Goal: Ask a question

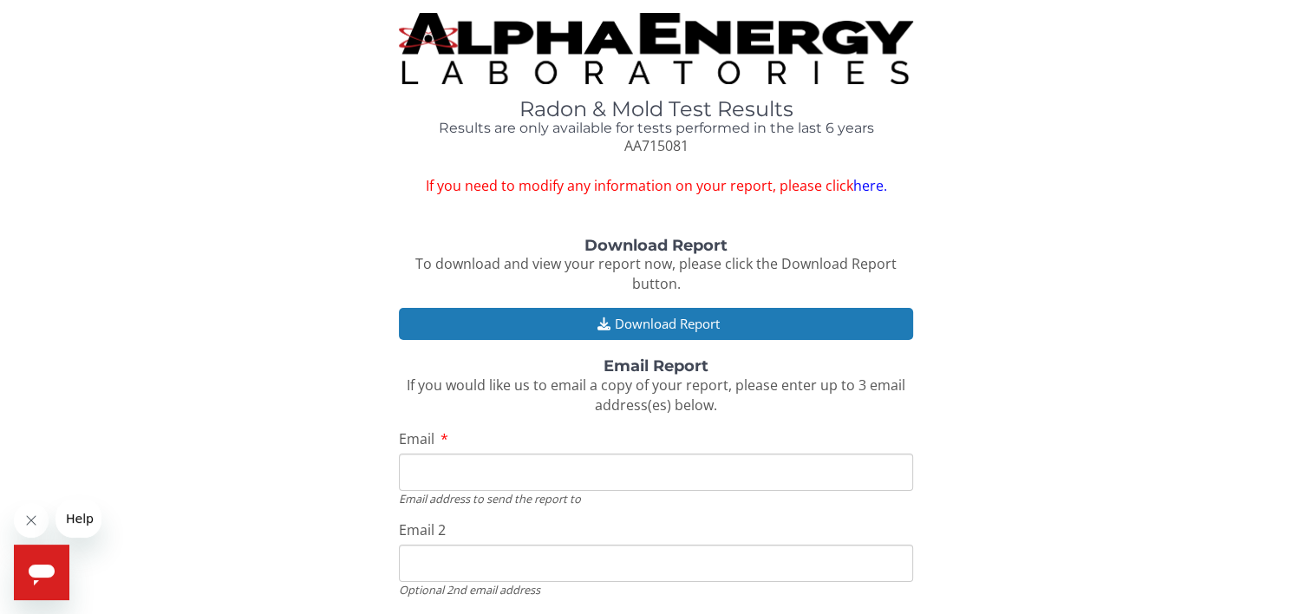
click at [862, 184] on link "here." at bounding box center [869, 185] width 34 height 19
click at [863, 189] on link "here." at bounding box center [869, 185] width 34 height 19
click at [876, 183] on link "here." at bounding box center [869, 185] width 34 height 19
click at [52, 586] on icon "Open messaging window" at bounding box center [41, 572] width 31 height 31
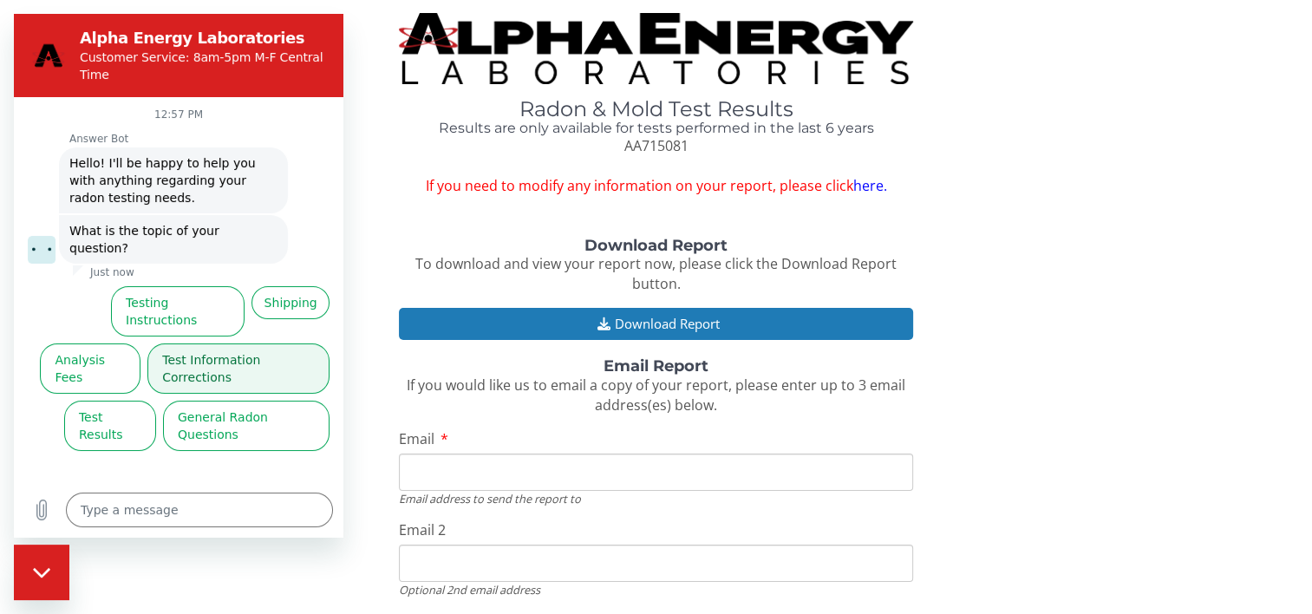
click at [218, 343] on button "Test Information Corrections" at bounding box center [238, 368] width 182 height 50
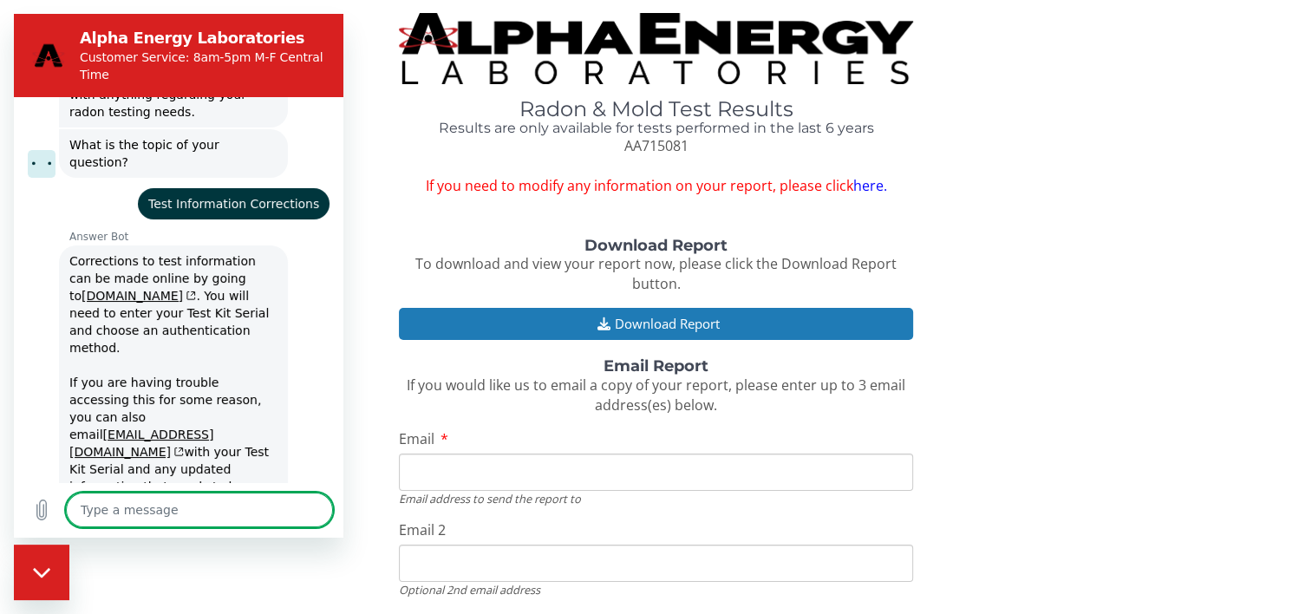
scroll to position [128, 0]
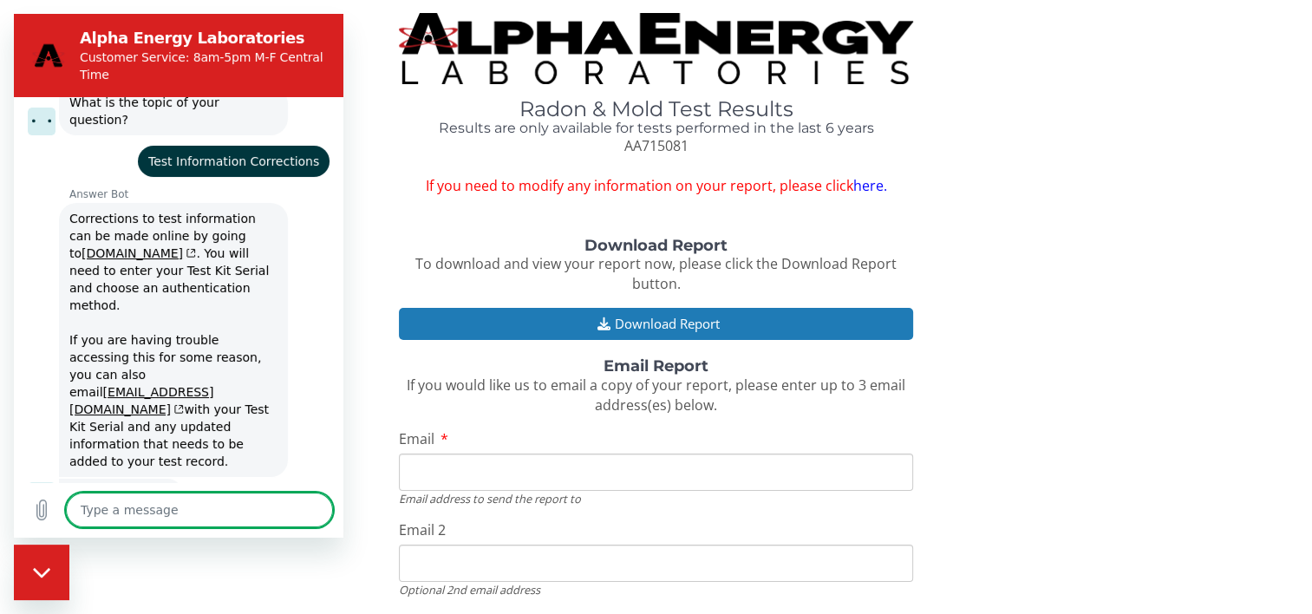
click at [361, 91] on div "Radon & Mold Test Results Results are only available for tests performed in the…" at bounding box center [656, 104] width 1286 height 183
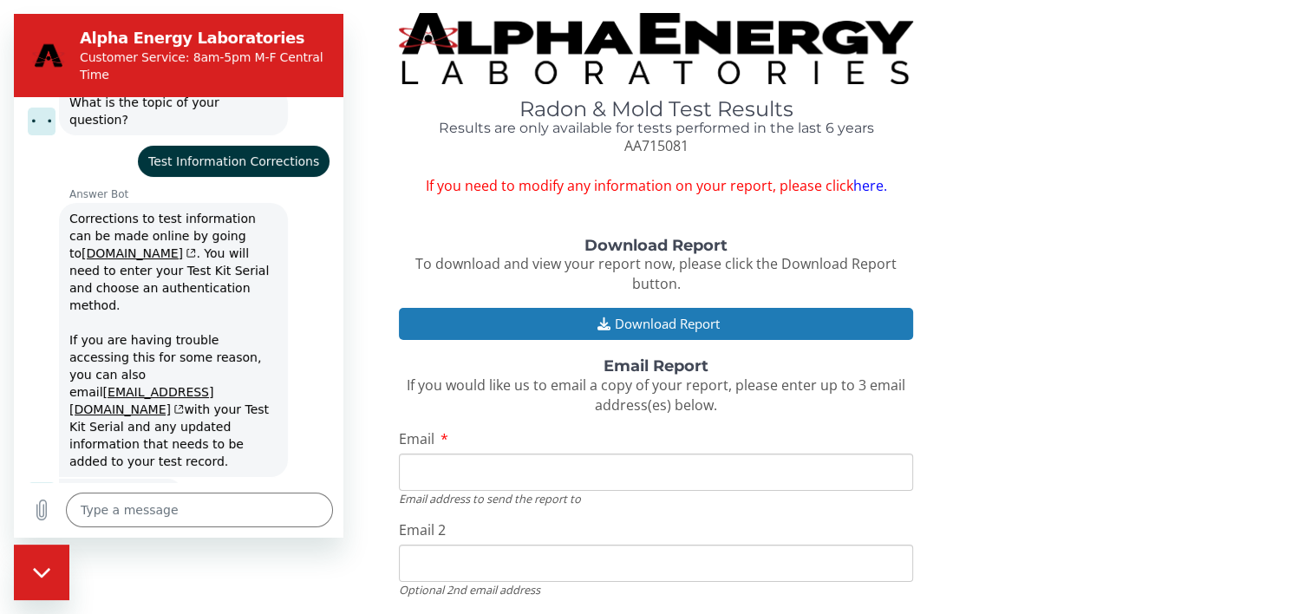
click at [368, 86] on div "Radon & Mold Test Results Results are only available for tests performed in the…" at bounding box center [656, 104] width 1286 height 183
click at [214, 532] on button "No, I still need help" at bounding box center [263, 557] width 134 height 50
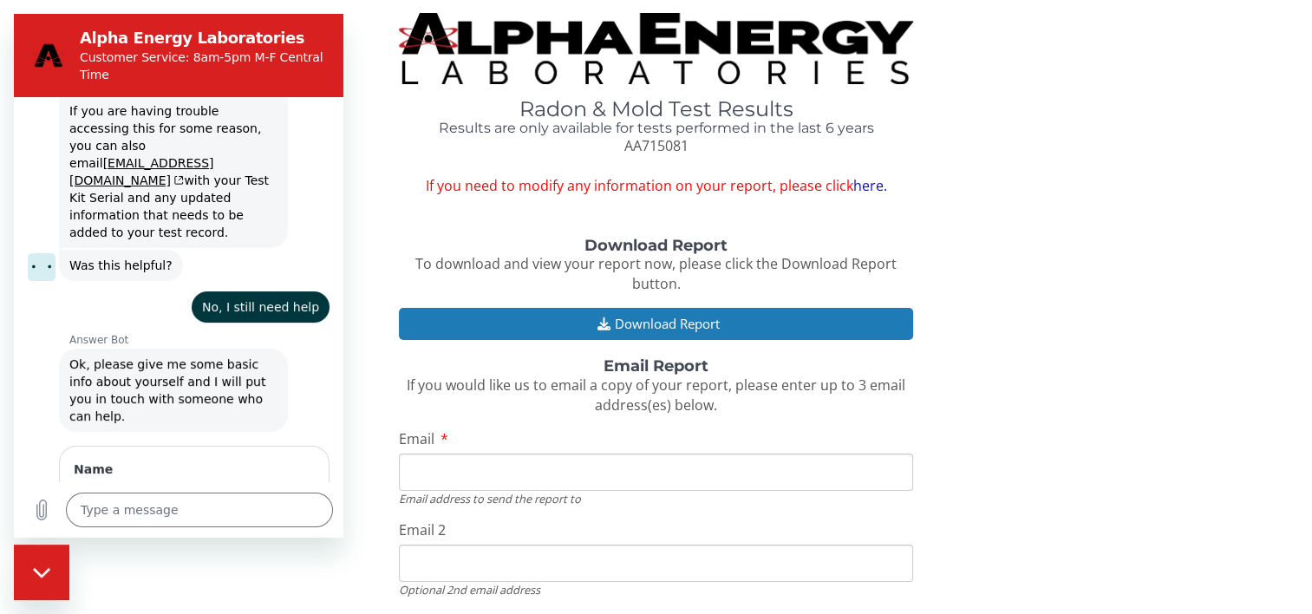
scroll to position [355, 0]
click at [45, 572] on icon "Close messaging window" at bounding box center [42, 572] width 18 height 11
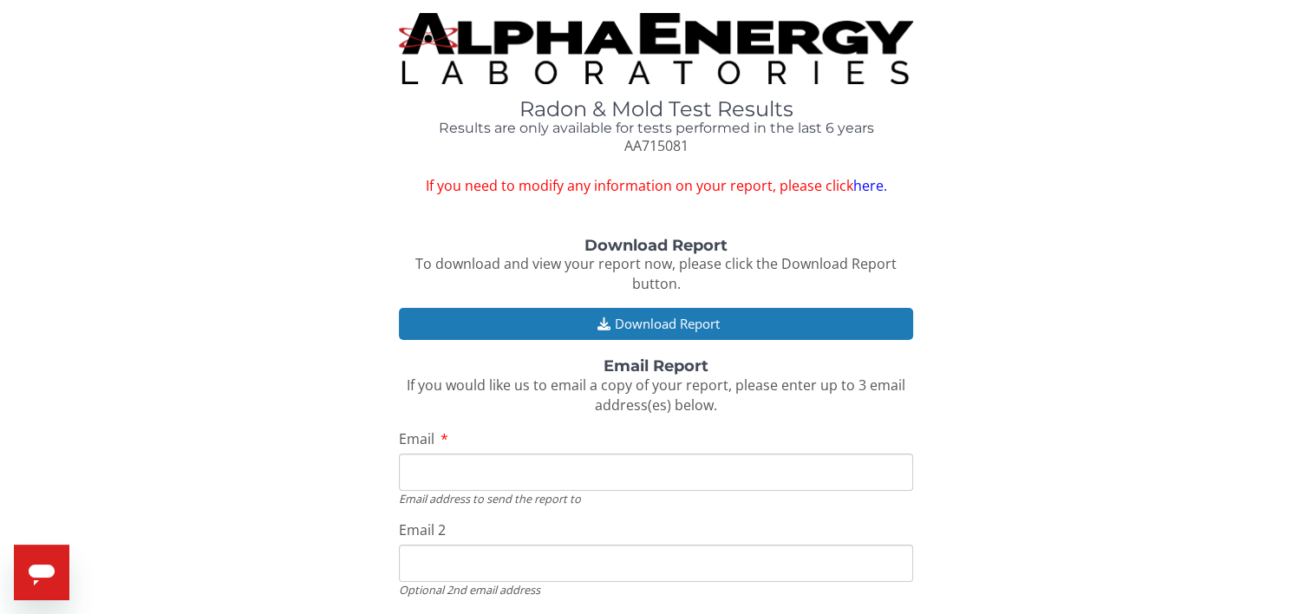
click at [863, 186] on link "here." at bounding box center [869, 185] width 34 height 19
click at [868, 179] on link "here." at bounding box center [869, 185] width 34 height 19
click at [884, 182] on link "here." at bounding box center [869, 185] width 34 height 19
click at [867, 182] on link "here." at bounding box center [869, 185] width 34 height 19
click at [863, 179] on link "here." at bounding box center [869, 185] width 34 height 19
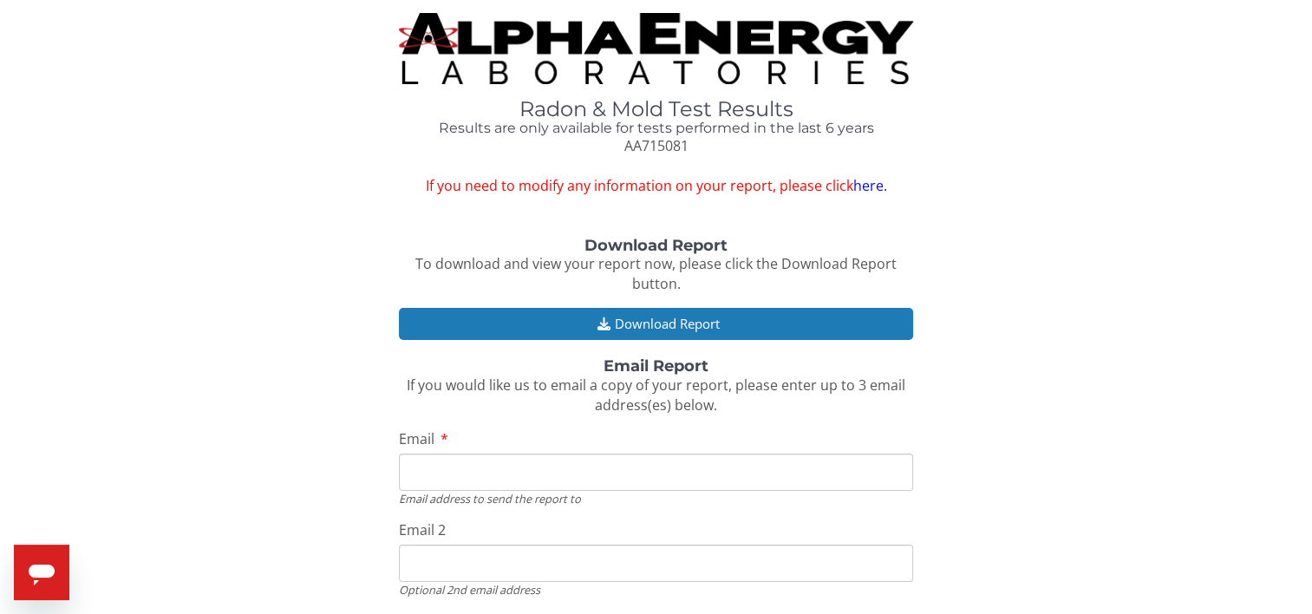
click at [864, 188] on link "here." at bounding box center [869, 185] width 34 height 19
click at [864, 180] on link "here." at bounding box center [869, 185] width 34 height 19
type textarea "x"
